Goal: Task Accomplishment & Management: Complete application form

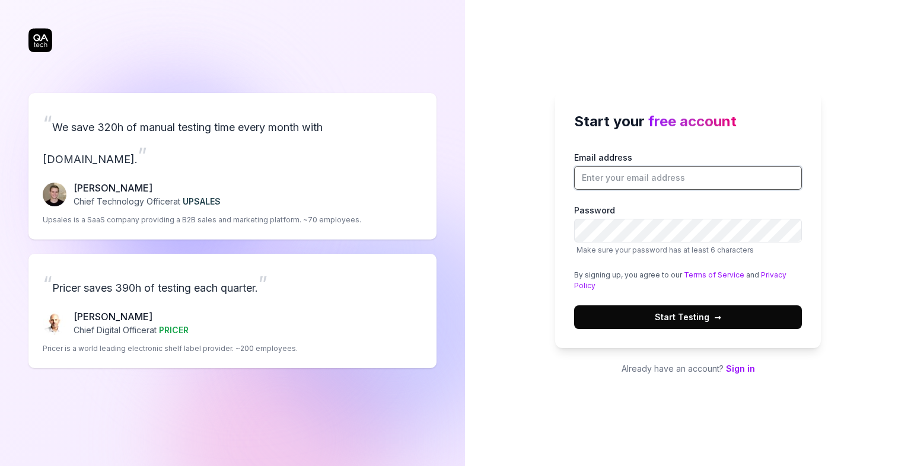
click at [649, 177] on input "Email address" at bounding box center [688, 178] width 228 height 24
type input "arpodymov@gmail.com"
click at [715, 307] on button "Start Testing →" at bounding box center [688, 317] width 228 height 24
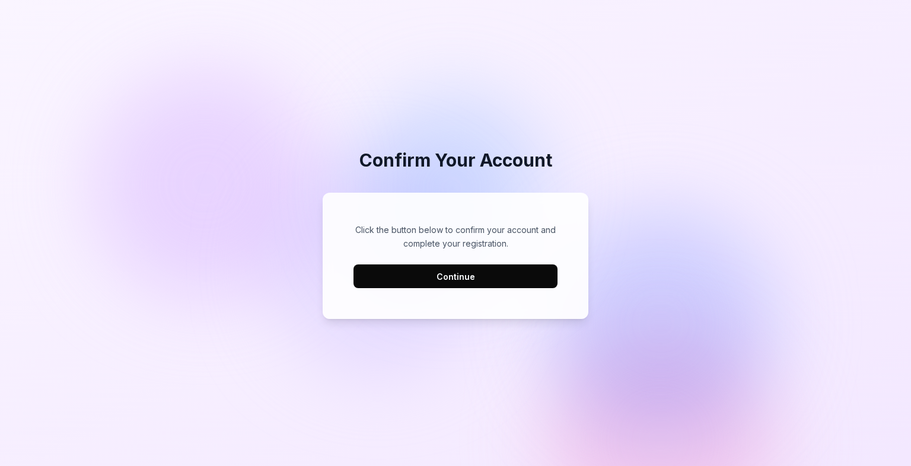
click at [454, 283] on button "Continue" at bounding box center [455, 277] width 204 height 24
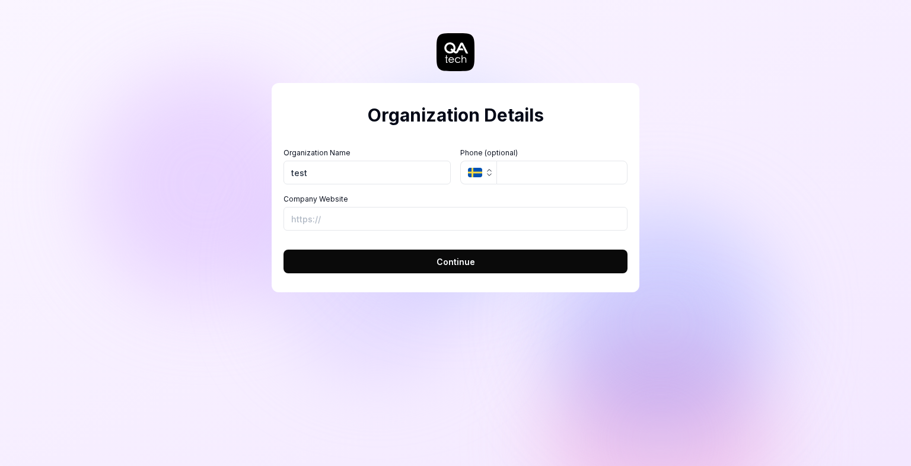
type input "test"
click at [393, 219] on input "Company Website" at bounding box center [455, 219] width 344 height 24
type input "t"
click at [441, 269] on button "Continue" at bounding box center [455, 262] width 344 height 24
type input "http://test.com"
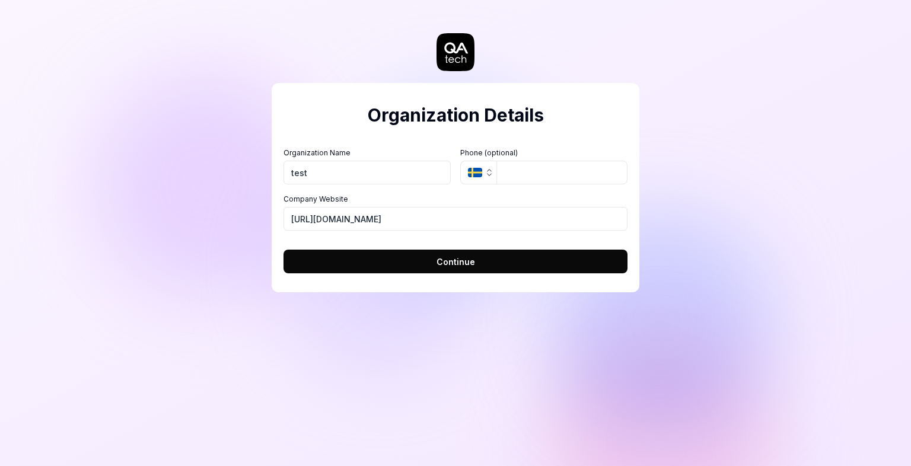
click at [446, 266] on span "Continue" at bounding box center [455, 262] width 39 height 12
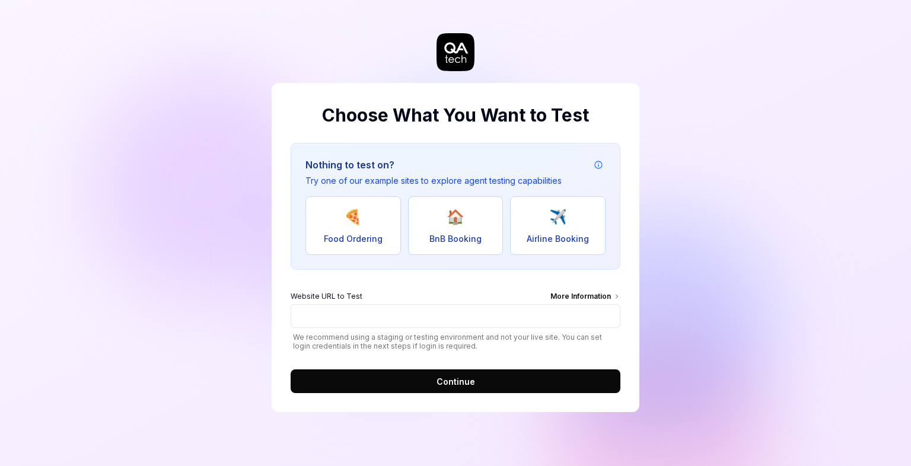
click at [369, 218] on button "🍕 Food Ordering" at bounding box center [352, 225] width 95 height 59
type input "https://real-dashdish.vercel.app/"
click at [447, 383] on span "Continue" at bounding box center [455, 381] width 39 height 12
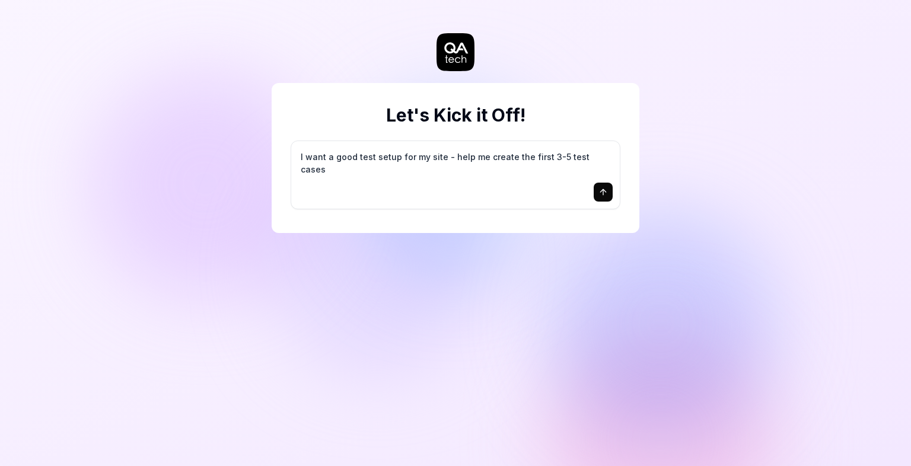
click at [394, 174] on textarea "I want a good test setup for my site - help me create the first 3-5 test cases" at bounding box center [455, 163] width 314 height 30
click at [607, 194] on icon "submit" at bounding box center [602, 191] width 9 height 9
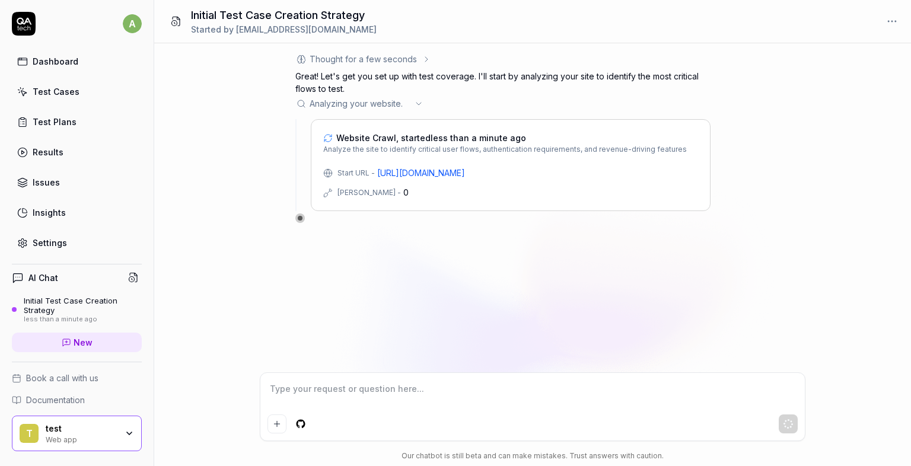
click at [440, 174] on link "https://real-dashdish.vercel.app/" at bounding box center [421, 173] width 88 height 12
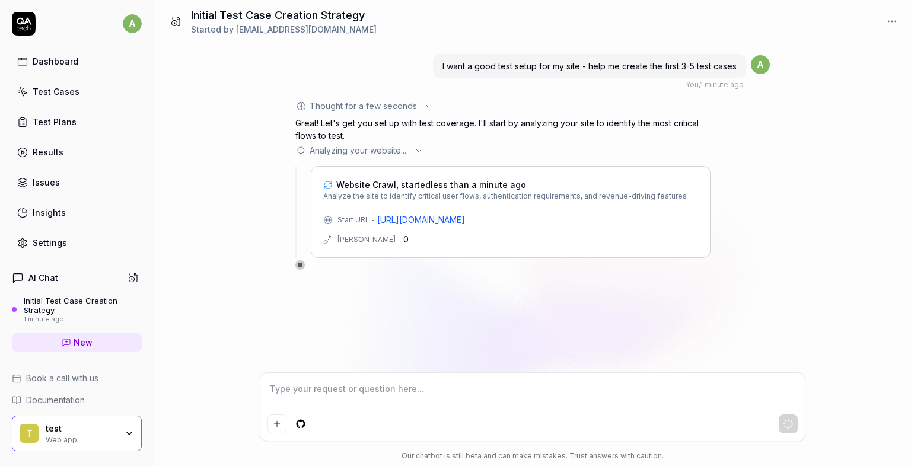
click at [91, 120] on link "Test Plans" at bounding box center [77, 121] width 130 height 23
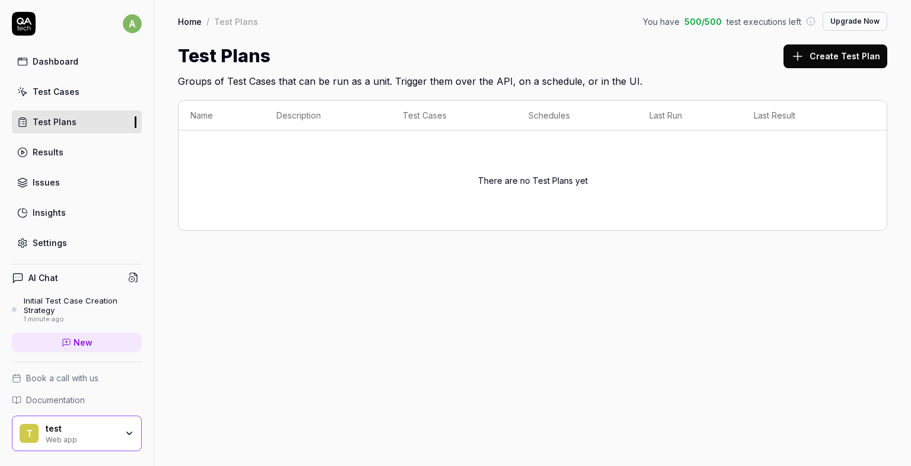
click at [83, 95] on link "Test Cases" at bounding box center [77, 91] width 130 height 23
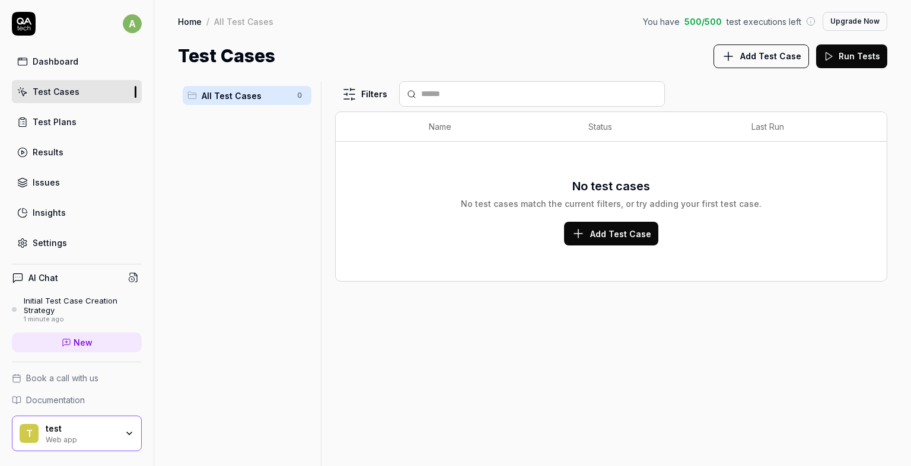
click at [90, 160] on link "Results" at bounding box center [77, 152] width 130 height 23
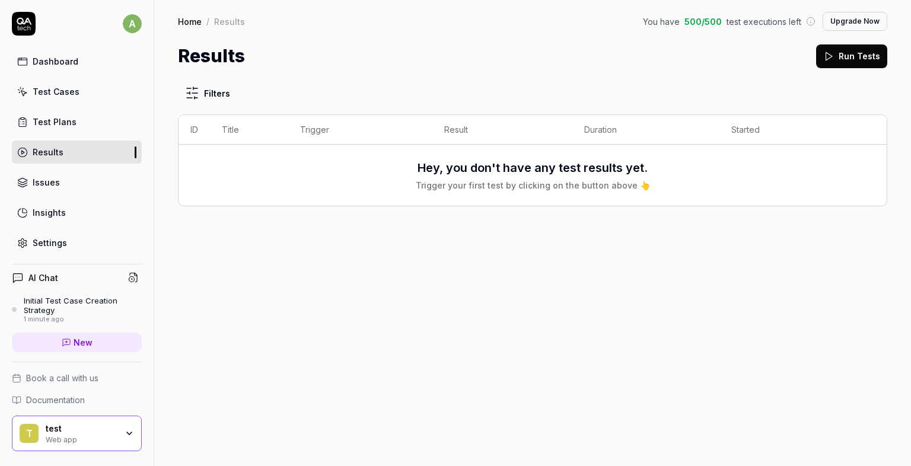
click at [76, 181] on link "Issues" at bounding box center [77, 182] width 130 height 23
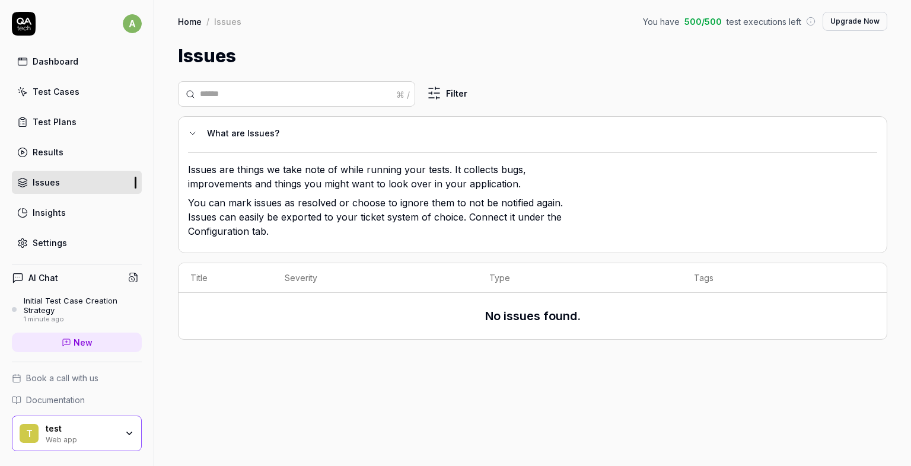
click at [81, 211] on link "Insights" at bounding box center [77, 212] width 130 height 23
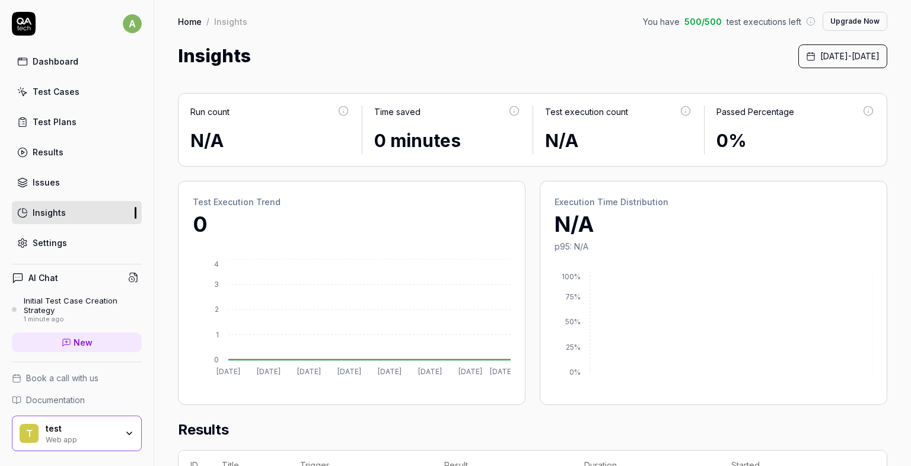
click at [71, 104] on div "Dashboard Test Cases Test Plans Results Issues Insights Settings" at bounding box center [77, 152] width 130 height 205
click at [72, 114] on link "Test Plans" at bounding box center [77, 121] width 130 height 23
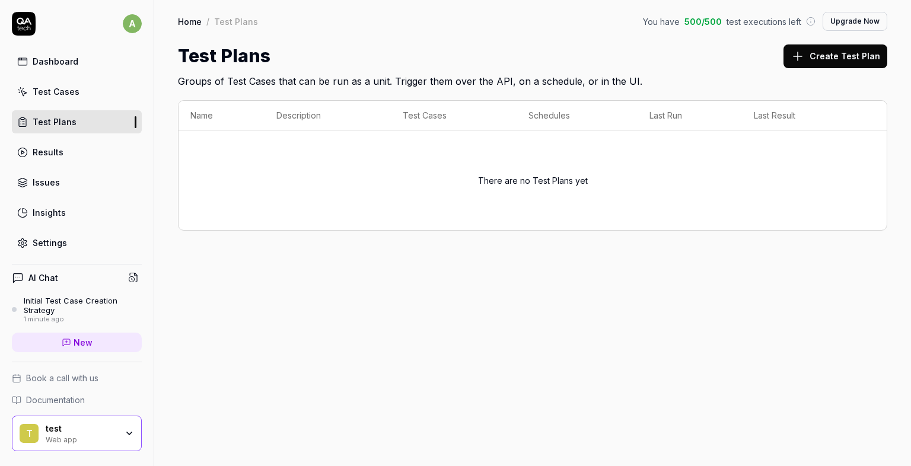
click at [90, 96] on link "Test Cases" at bounding box center [77, 91] width 130 height 23
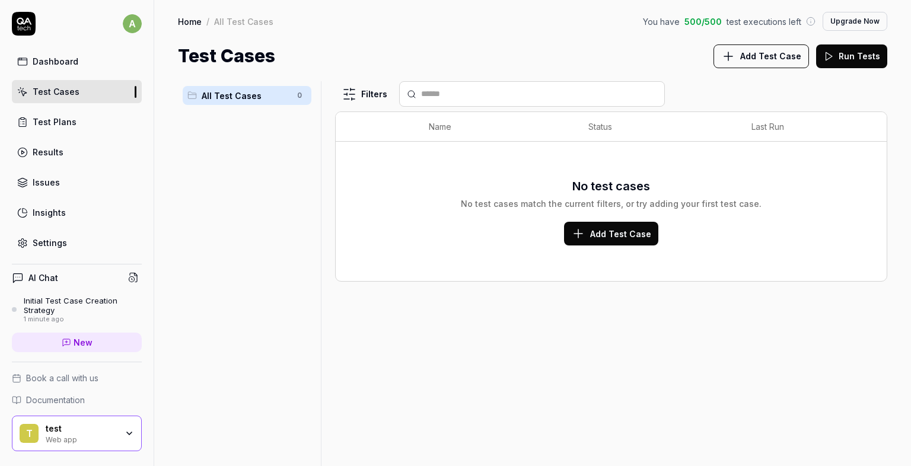
click at [83, 65] on link "Dashboard" at bounding box center [77, 61] width 130 height 23
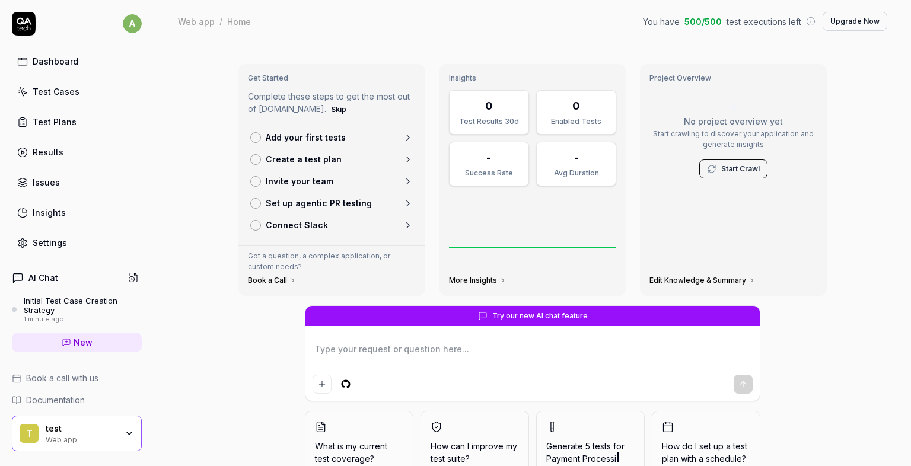
click at [307, 160] on p "Create a test plan" at bounding box center [304, 159] width 76 height 12
click at [257, 143] on link "Add your first tests" at bounding box center [332, 137] width 173 height 22
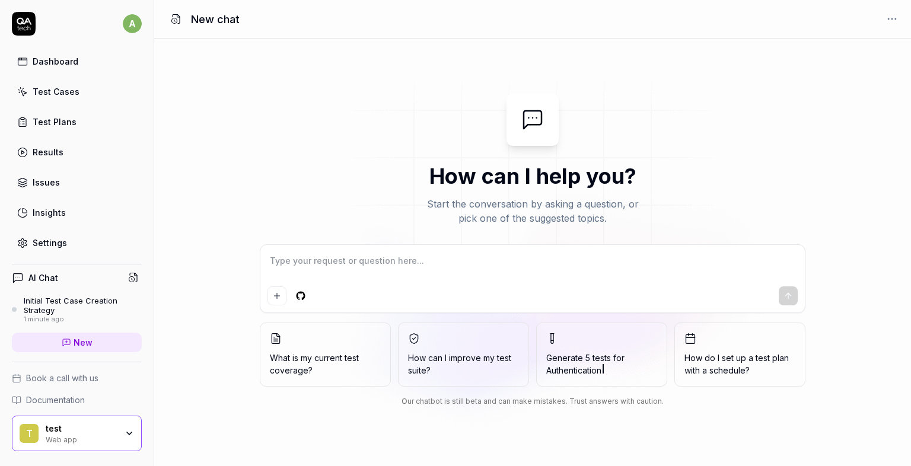
click at [46, 110] on div "Dashboard Test Cases Test Plans Results Issues Insights Settings" at bounding box center [77, 152] width 130 height 205
click at [46, 120] on div "Test Plans" at bounding box center [55, 122] width 44 height 12
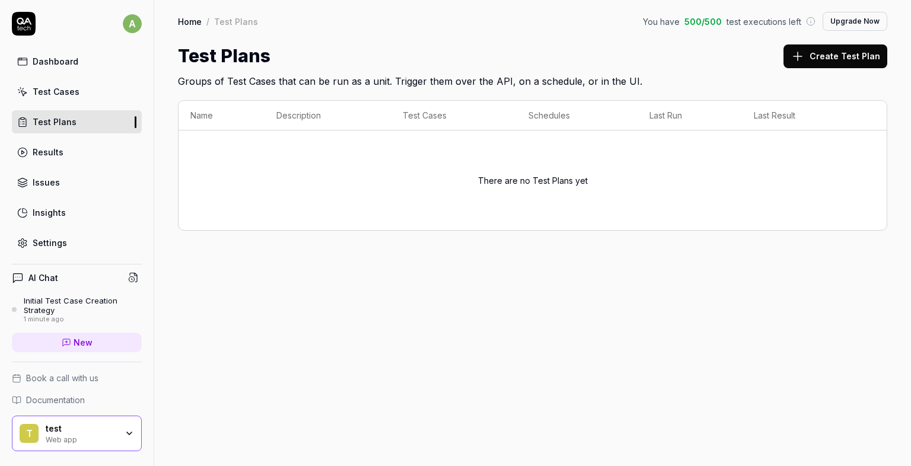
click at [846, 63] on button "Create Test Plan" at bounding box center [835, 56] width 104 height 24
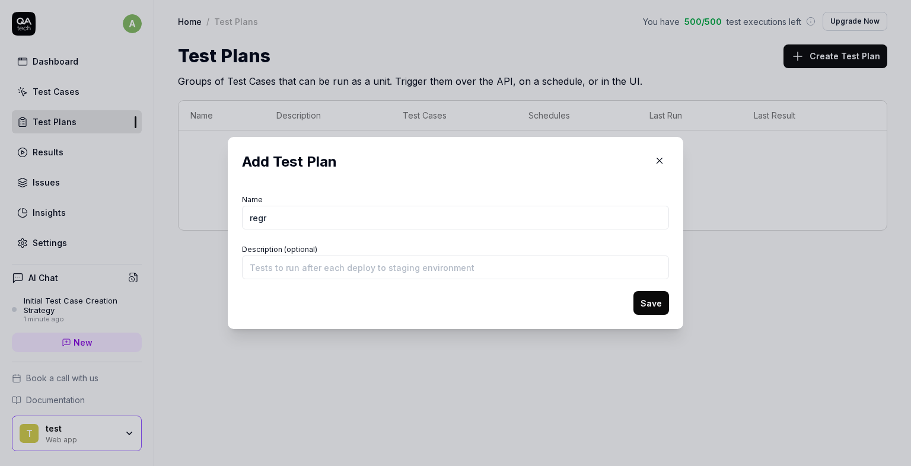
type input "regr"
click at [638, 310] on button "Save" at bounding box center [651, 303] width 36 height 24
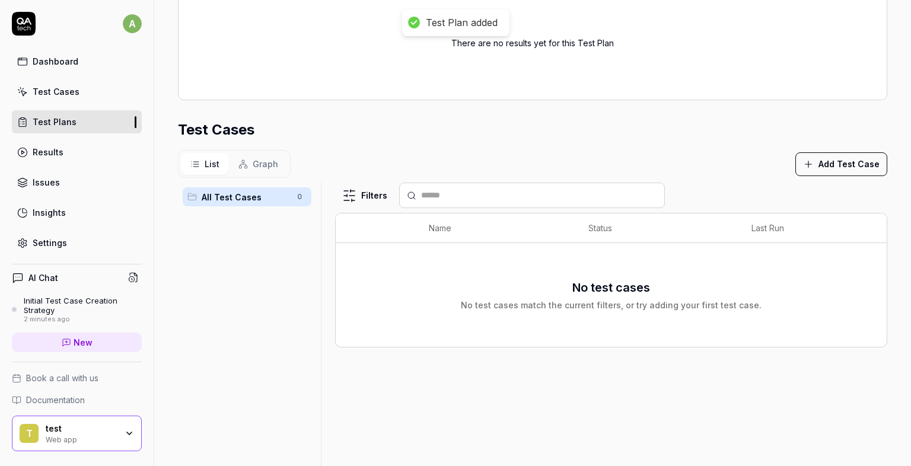
scroll to position [185, 0]
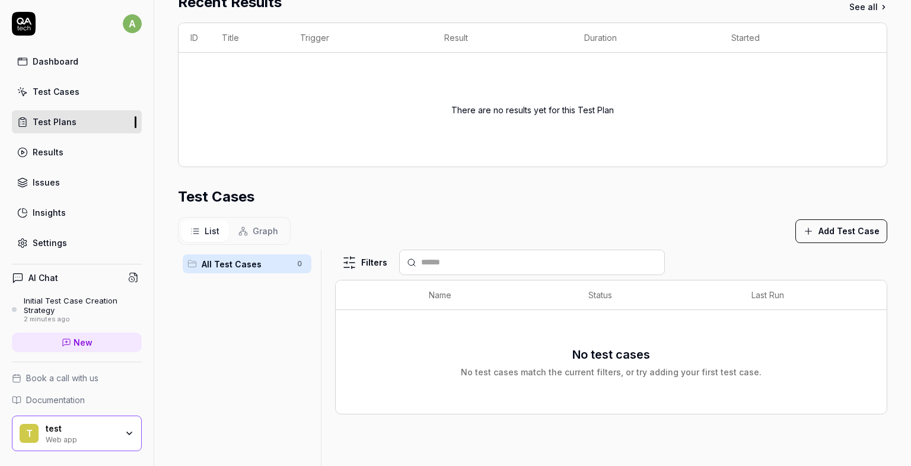
click at [810, 231] on icon "button" at bounding box center [808, 231] width 11 height 11
click at [493, 186] on div "Test Cases" at bounding box center [532, 196] width 709 height 21
click at [65, 91] on div "Test Cases" at bounding box center [56, 91] width 47 height 12
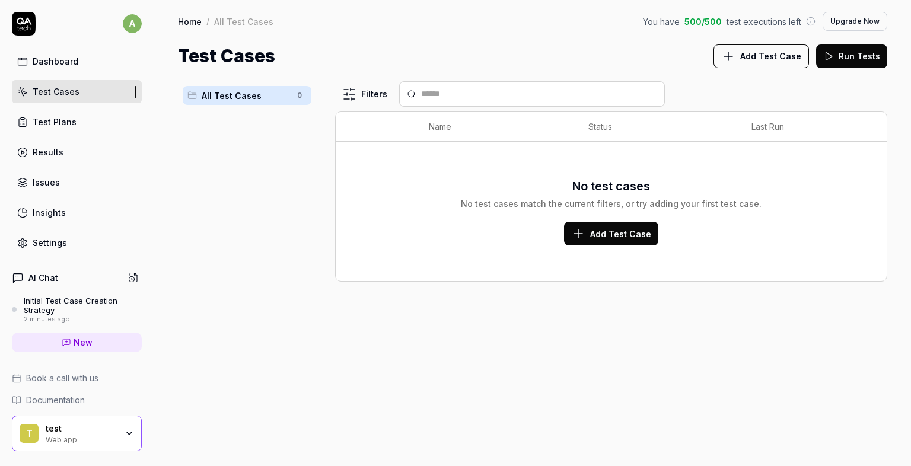
click at [780, 64] on button "Add Test Case" at bounding box center [760, 56] width 95 height 24
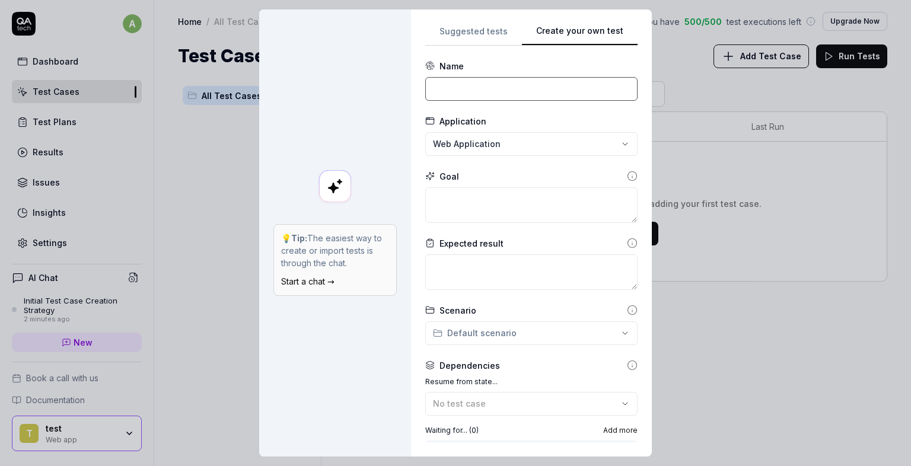
click at [502, 81] on input at bounding box center [531, 89] width 212 height 24
type input "Test"
click at [495, 148] on div "**********" at bounding box center [455, 233] width 911 height 466
click at [495, 145] on div "**********" at bounding box center [455, 233] width 911 height 466
click at [492, 190] on textarea at bounding box center [531, 205] width 212 height 36
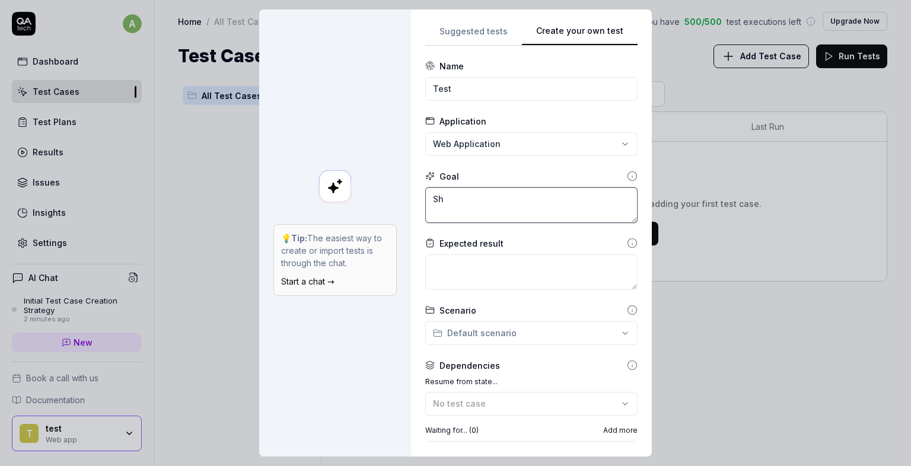
type textarea "S"
type textarea "Cart should be fileed"
click at [527, 332] on div "**********" at bounding box center [455, 233] width 911 height 466
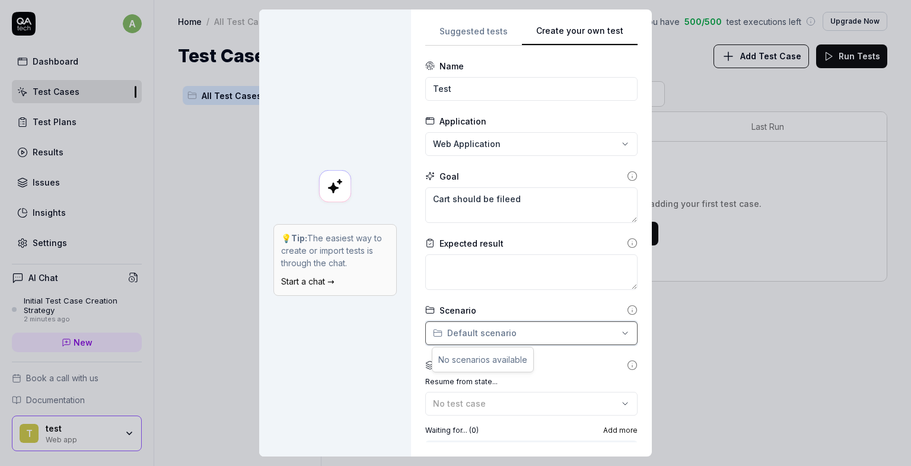
click at [525, 384] on div "**********" at bounding box center [455, 233] width 911 height 466
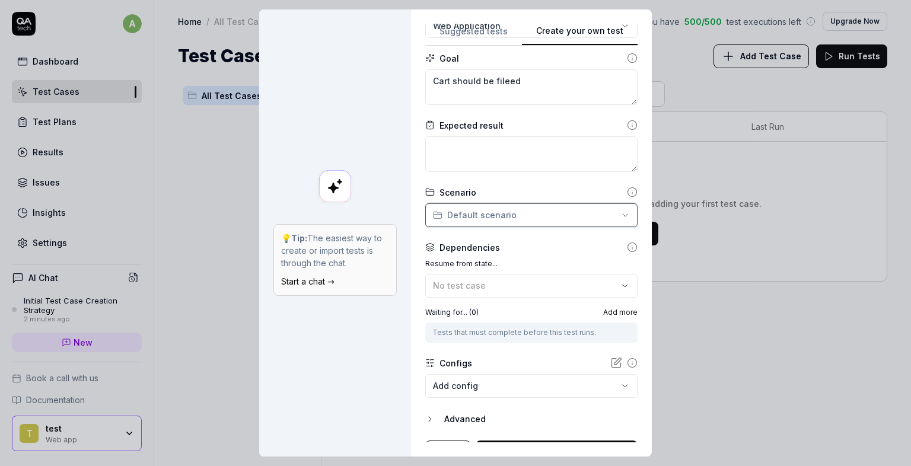
scroll to position [139, 0]
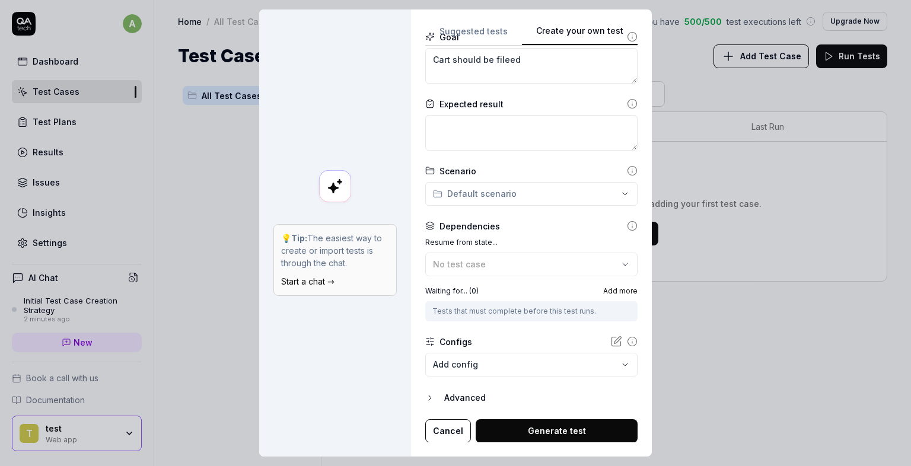
click at [522, 375] on body "a Dashboard Test Cases Test Plans Results Issues Insights Settings AI Chat Init…" at bounding box center [455, 233] width 911 height 466
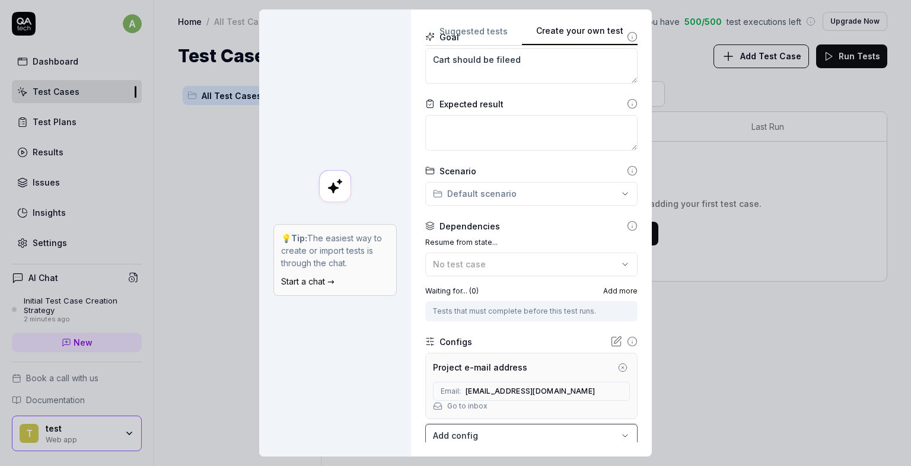
scroll to position [211, 0]
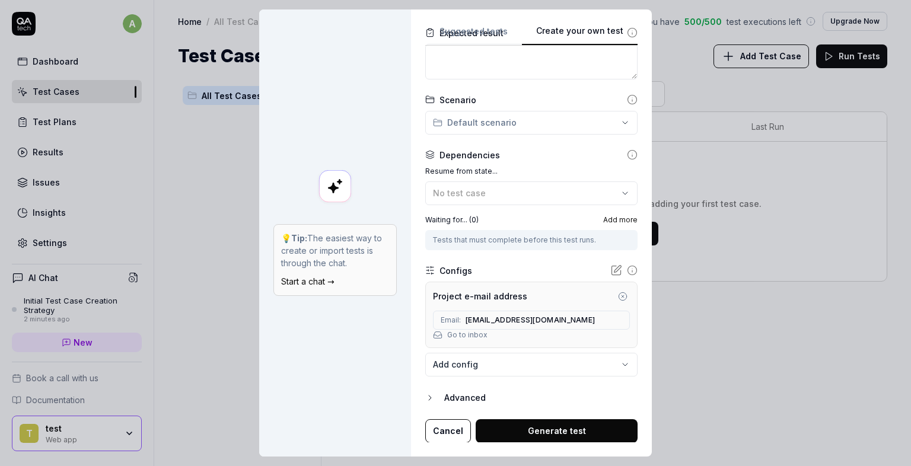
click at [455, 434] on button "Cancel" at bounding box center [448, 431] width 46 height 24
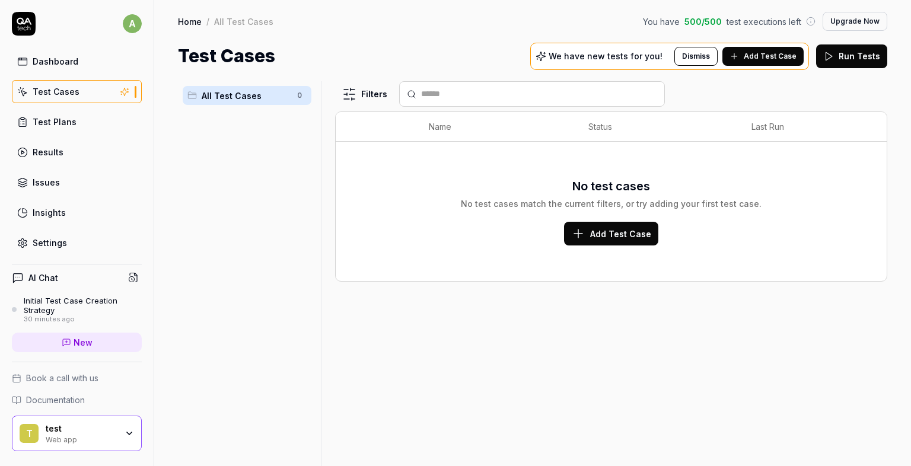
click at [81, 127] on link "Test Plans" at bounding box center [77, 121] width 130 height 23
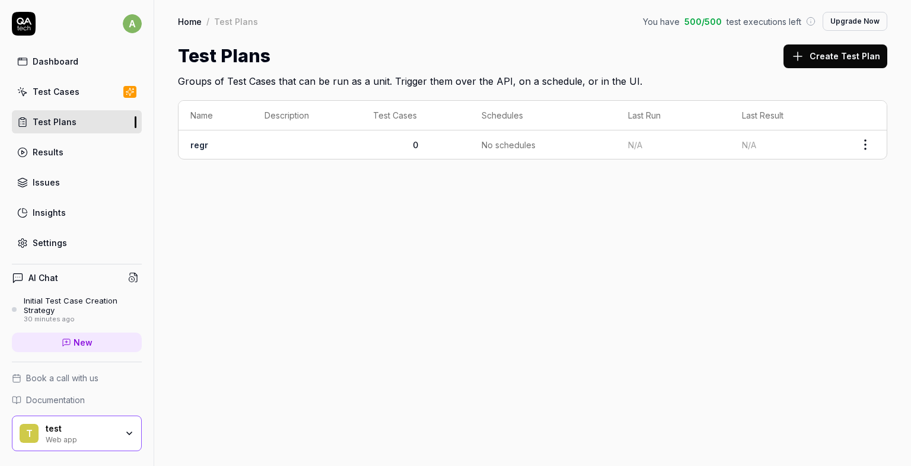
click at [77, 157] on link "Results" at bounding box center [77, 152] width 130 height 23
